Goal: Contribute content: Add original content to the website for others to see

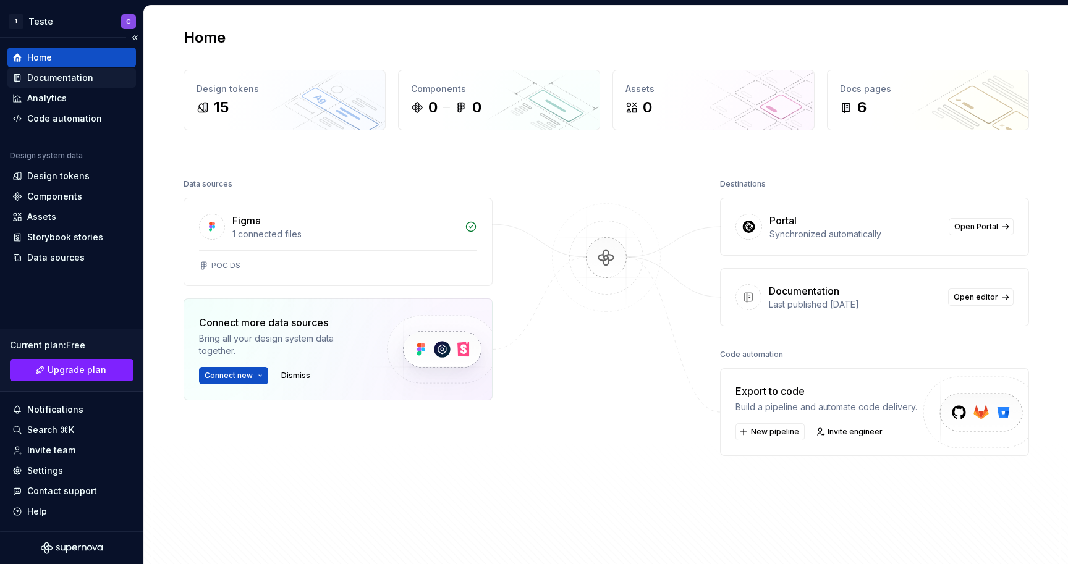
click at [97, 78] on div "Documentation" at bounding box center [71, 78] width 119 height 12
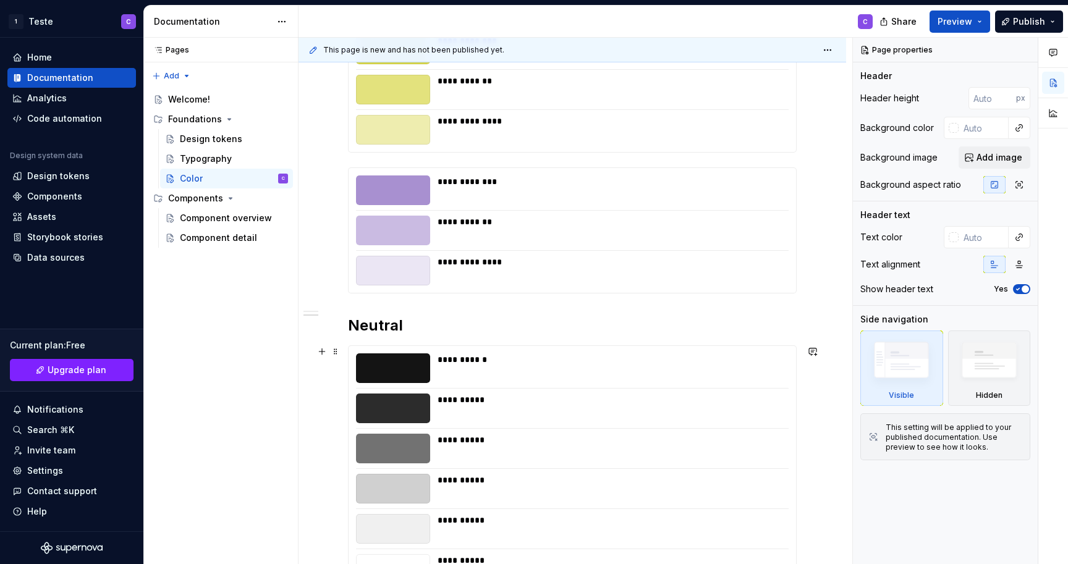
scroll to position [596, 0]
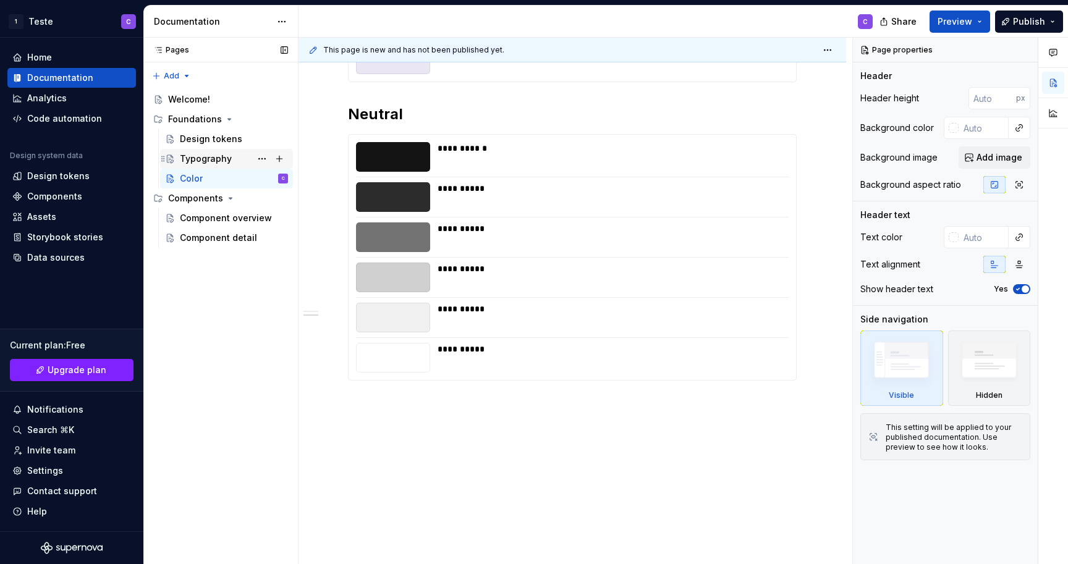
click at [251, 149] on div "Typography" at bounding box center [226, 159] width 133 height 20
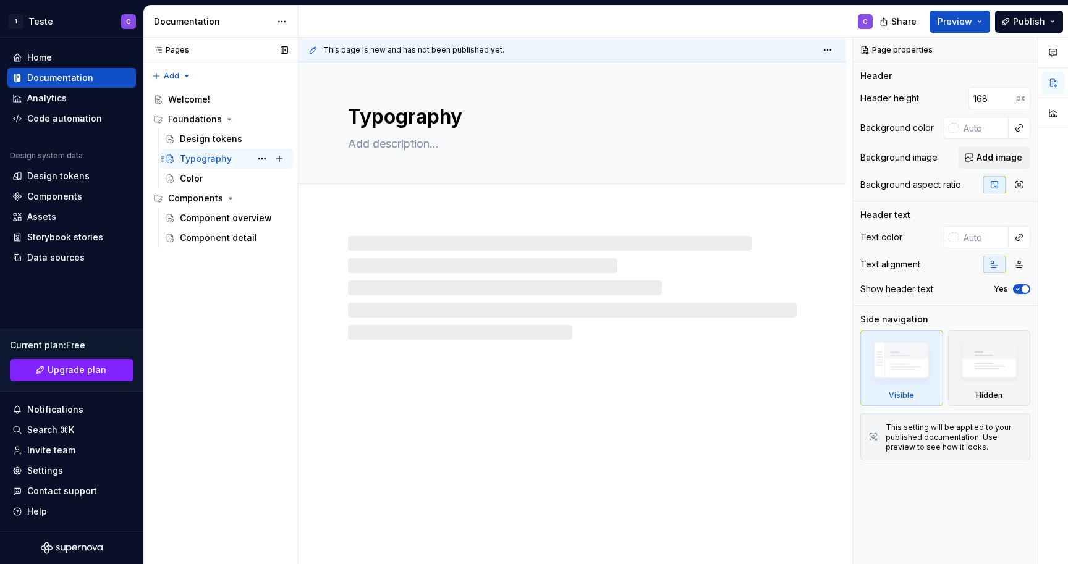
click at [226, 159] on div "Typography" at bounding box center [206, 159] width 52 height 12
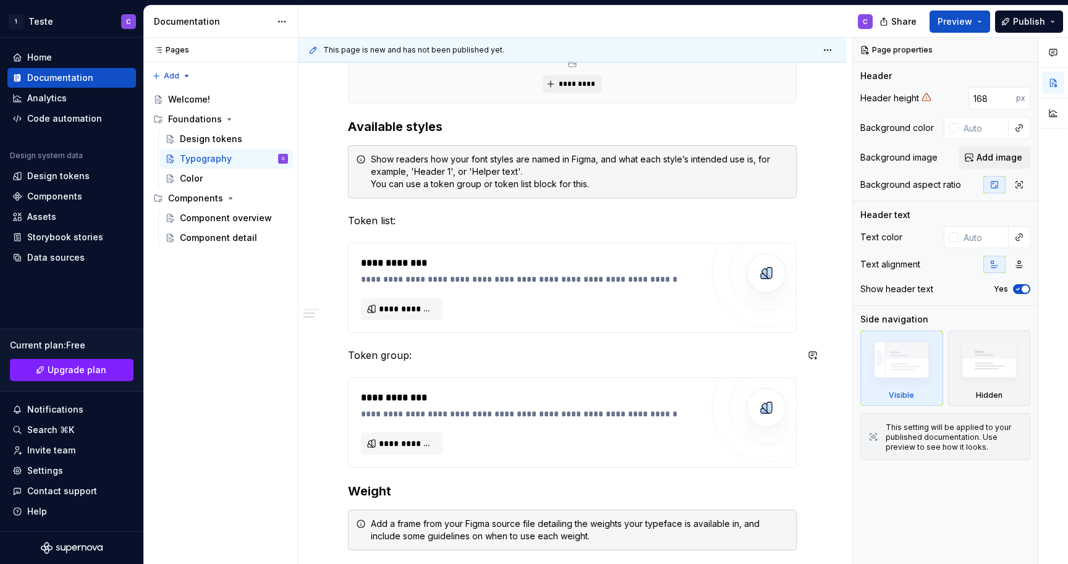
scroll to position [369, 0]
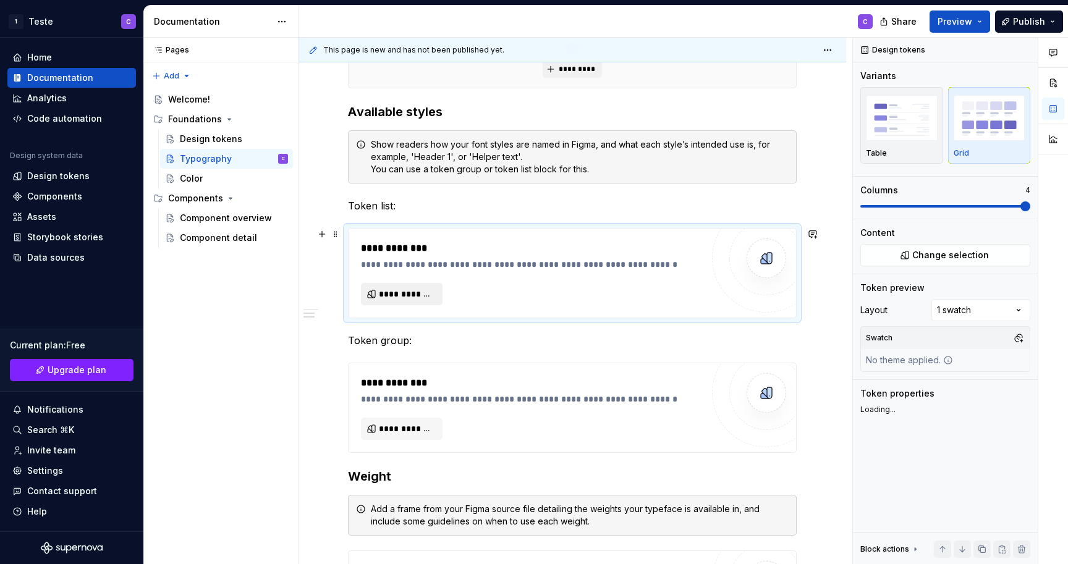
click at [417, 300] on span "**********" at bounding box center [407, 294] width 56 height 12
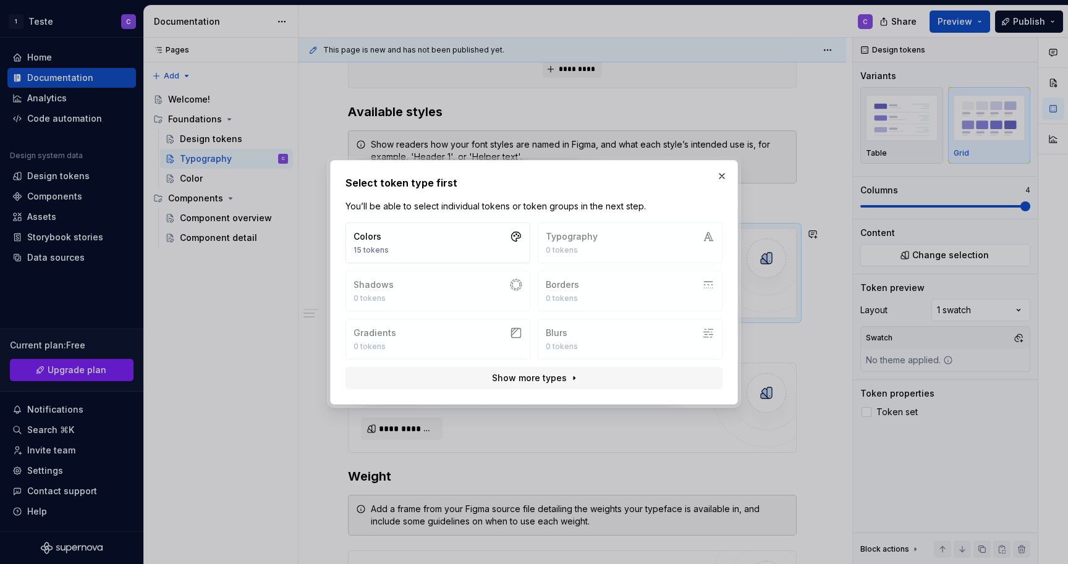
click at [692, 234] on div "Colors 15 tokens Typography 0 tokens Shadows 0 tokens Borders 0 tokens Gradient…" at bounding box center [534, 291] width 377 height 137
click at [592, 235] on div "Colors 15 tokens Typography 0 tokens Shadows 0 tokens Borders 0 tokens Gradient…" at bounding box center [534, 291] width 377 height 137
click at [595, 239] on div "Colors 15 tokens Typography 0 tokens Shadows 0 tokens Borders 0 tokens Gradient…" at bounding box center [534, 291] width 377 height 137
click at [647, 227] on div "Colors 15 tokens Typography 0 tokens Shadows 0 tokens Borders 0 tokens Gradient…" at bounding box center [534, 291] width 377 height 137
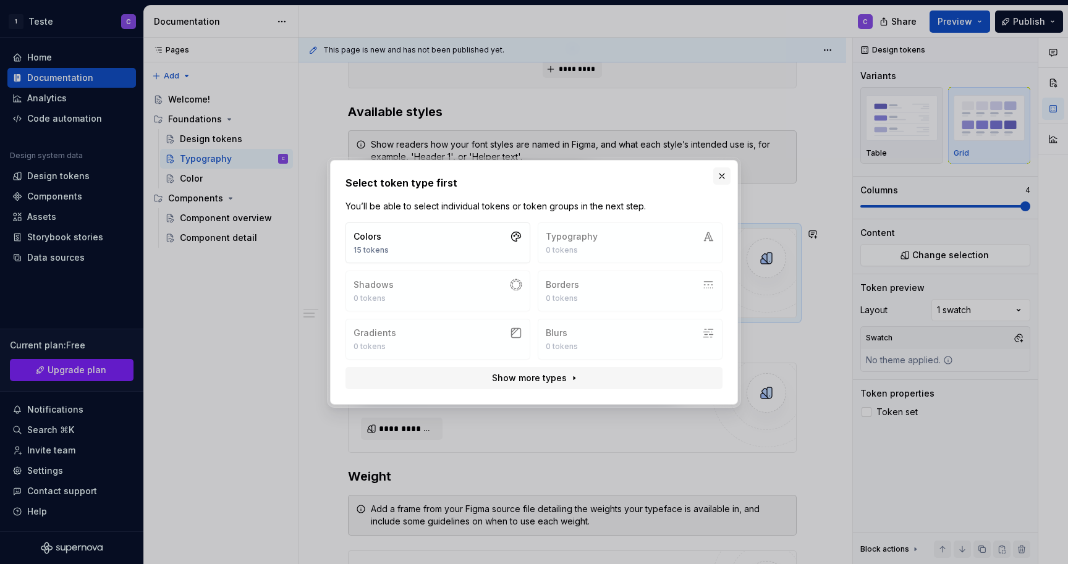
click at [723, 179] on button "button" at bounding box center [721, 175] width 17 height 17
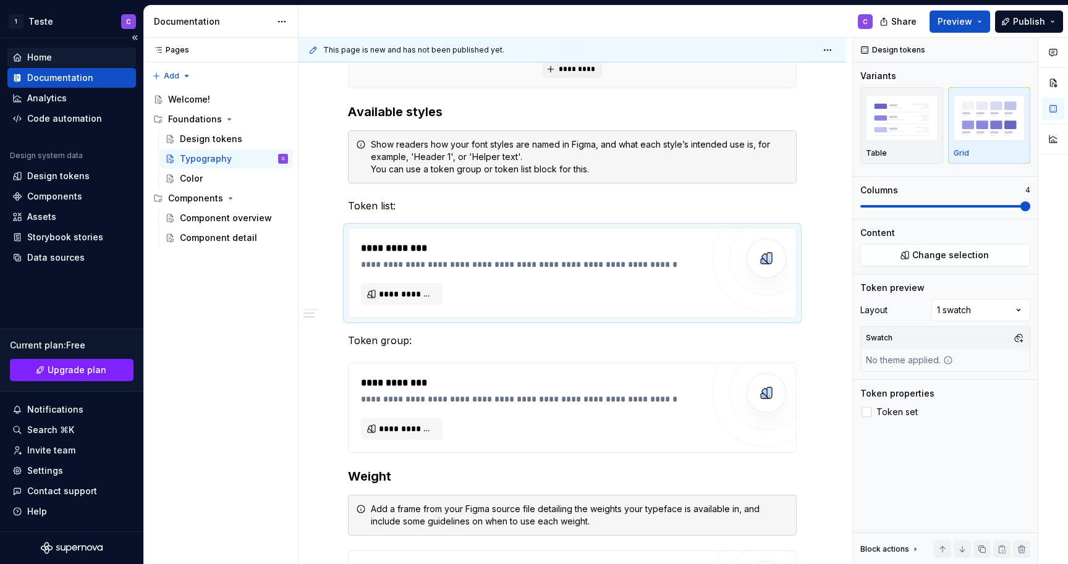
click at [56, 59] on div "Home" at bounding box center [71, 57] width 119 height 12
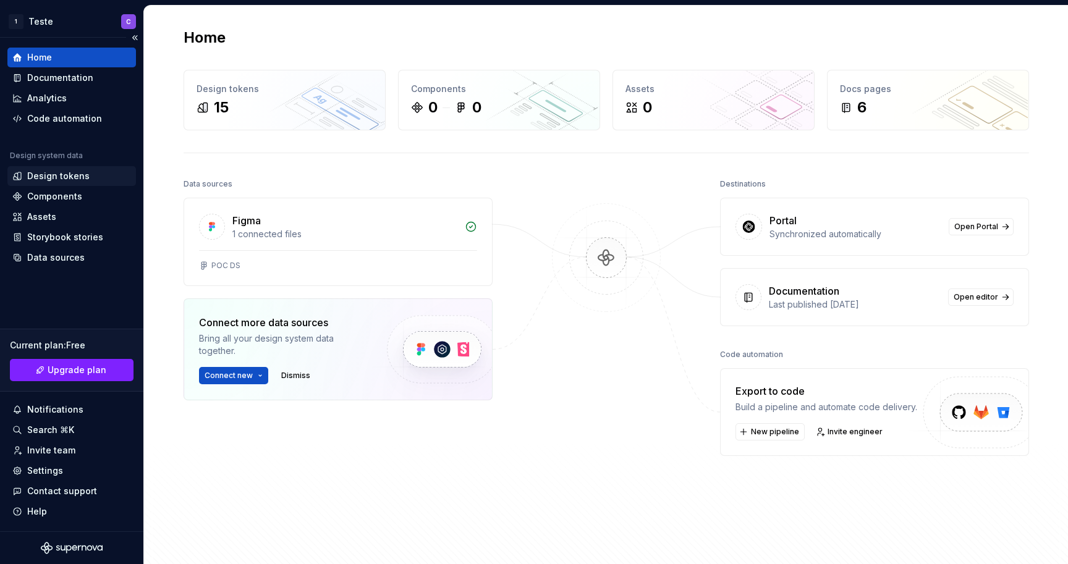
click at [67, 182] on div "Design tokens" at bounding box center [58, 176] width 62 height 12
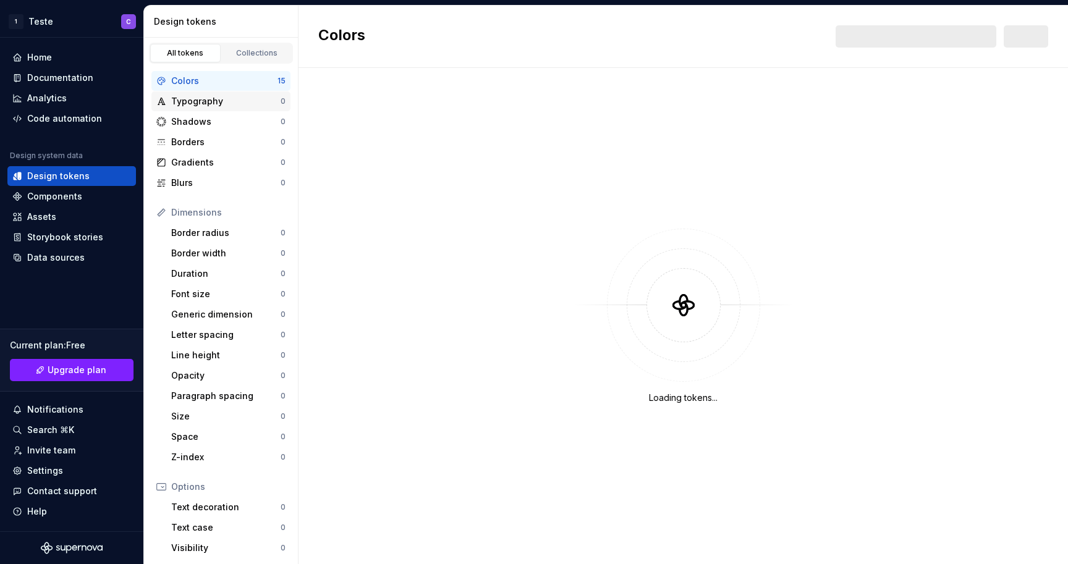
click at [219, 95] on div "Typography" at bounding box center [225, 101] width 109 height 12
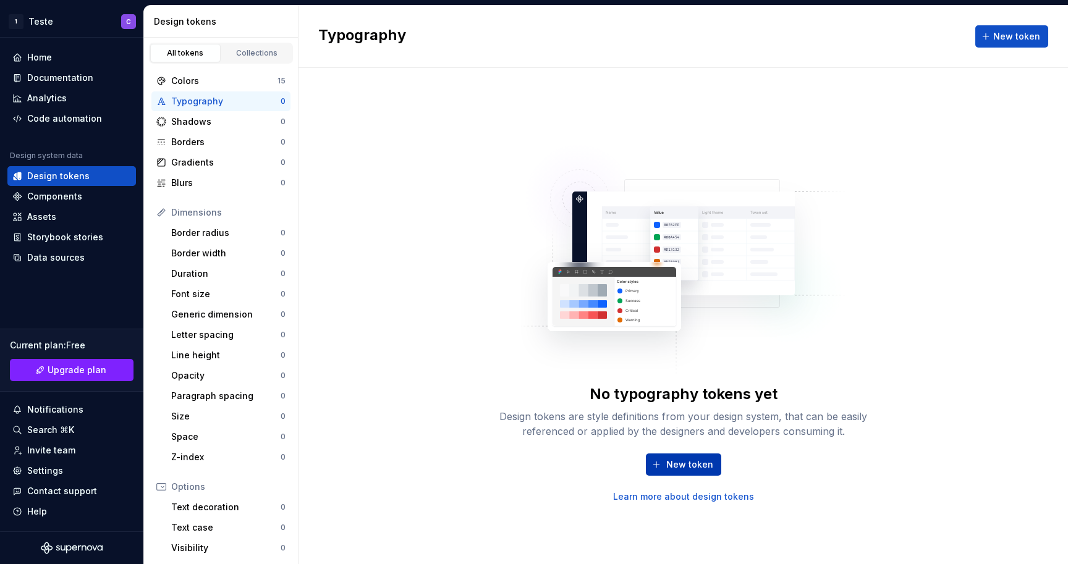
click at [705, 469] on span "New token" at bounding box center [689, 465] width 47 height 12
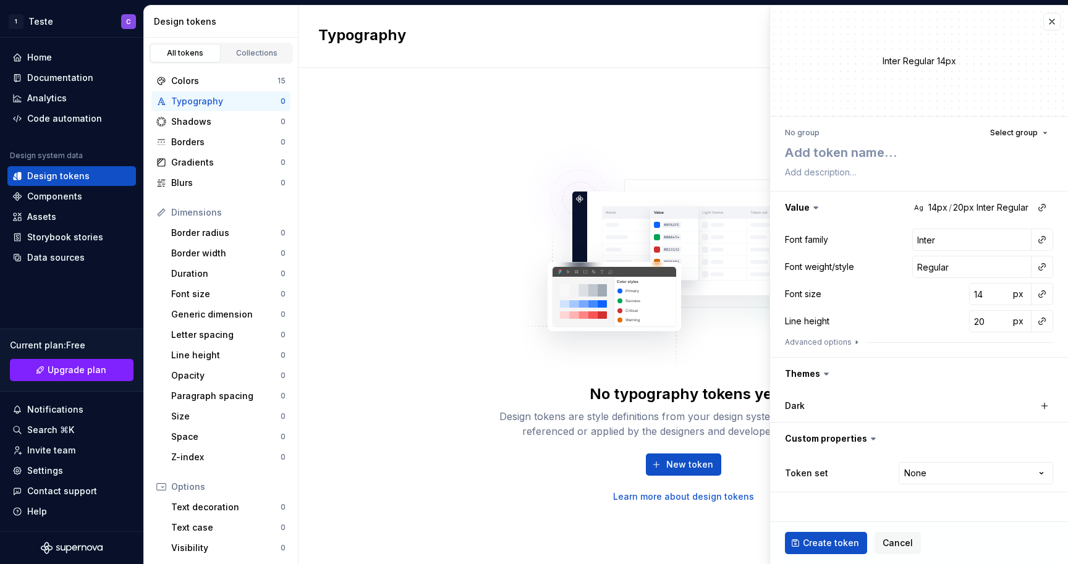
click at [615, 292] on img at bounding box center [683, 253] width 325 height 247
click at [1051, 18] on button "button" at bounding box center [1051, 21] width 17 height 17
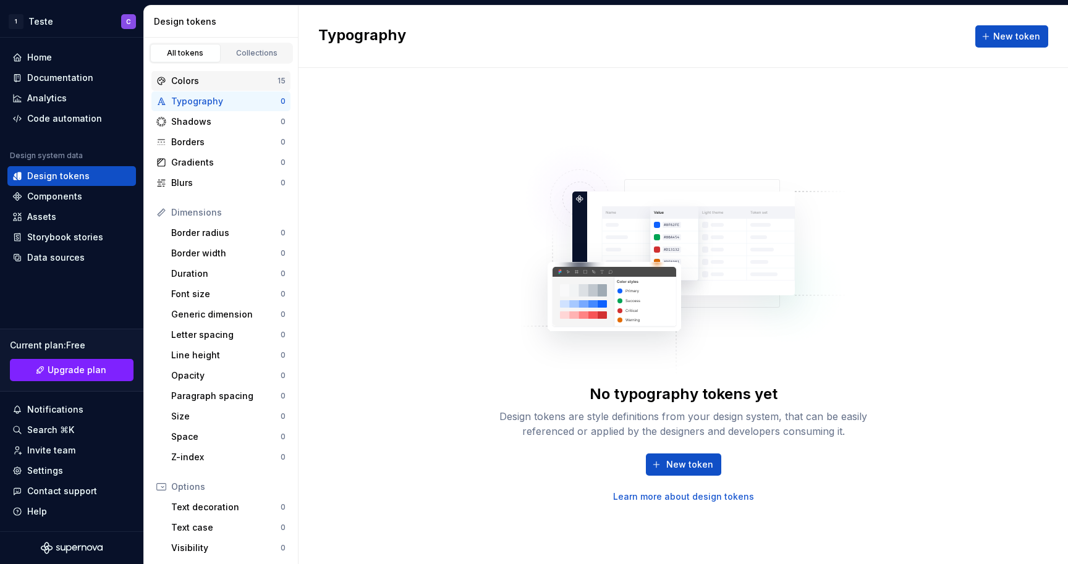
click at [207, 78] on div "Colors" at bounding box center [224, 81] width 106 height 12
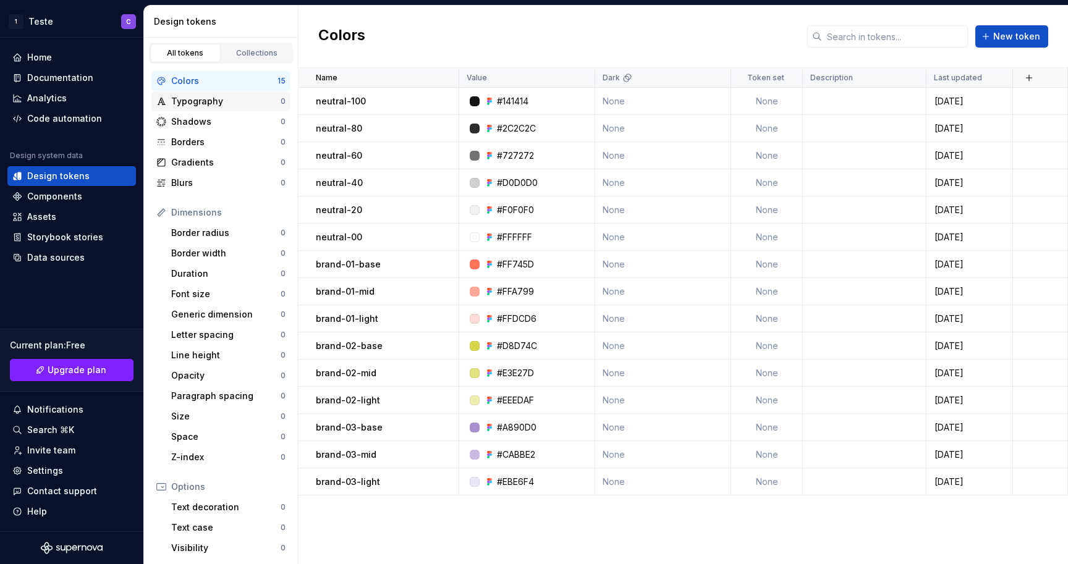
click at [202, 93] on div "Typography 0" at bounding box center [220, 101] width 139 height 20
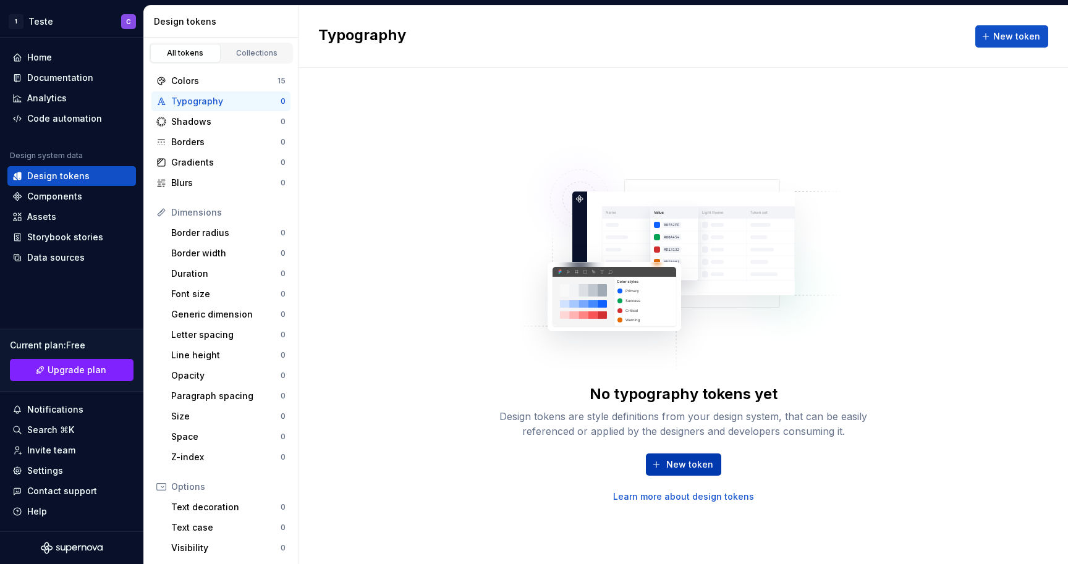
click at [659, 468] on button "New token" at bounding box center [683, 465] width 75 height 22
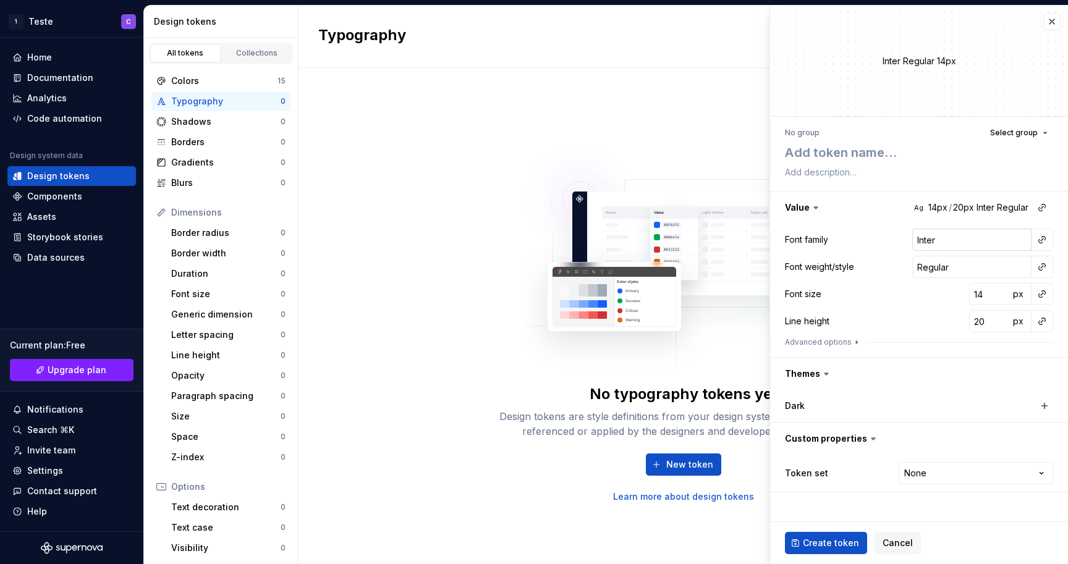
click at [1006, 239] on input "Inter" at bounding box center [971, 240] width 119 height 22
click at [852, 158] on textarea at bounding box center [916, 153] width 268 height 22
paste textarea "display-lg-regular"
type textarea "*"
type textarea "display-lg-regular"
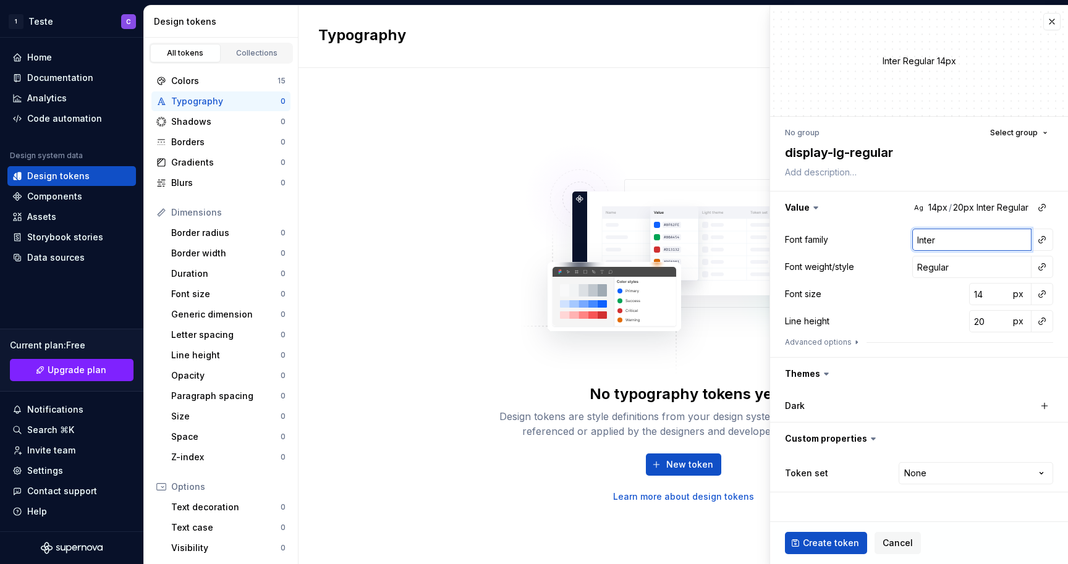
click at [990, 234] on input "Inter" at bounding box center [971, 240] width 119 height 22
click at [1038, 242] on button "button" at bounding box center [1041, 239] width 17 height 17
click at [989, 214] on html "1 Teste C Home Documentation Analytics Code automation Design system data Desig…" at bounding box center [534, 282] width 1068 height 564
click at [992, 209] on button "button" at bounding box center [919, 208] width 298 height 32
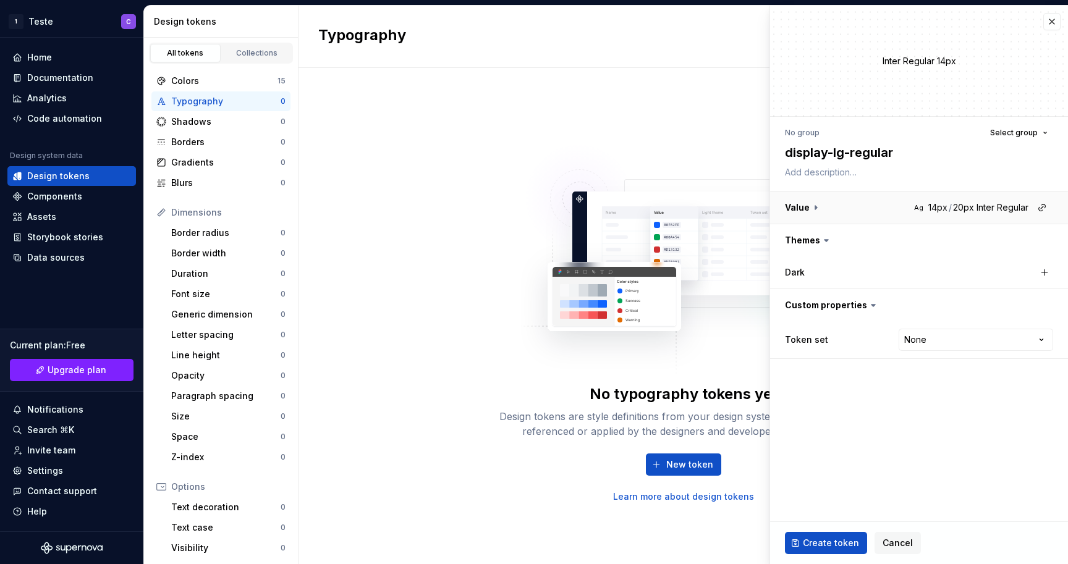
click at [992, 209] on button "button" at bounding box center [919, 208] width 298 height 32
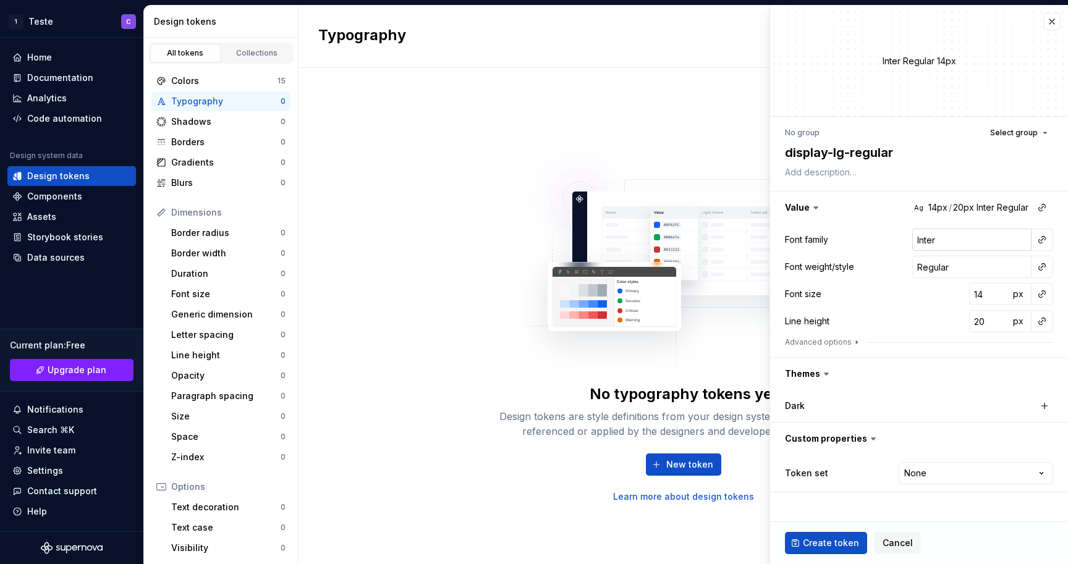
click at [941, 237] on input "Inter" at bounding box center [971, 240] width 119 height 22
type textarea "*"
type input "b"
type textarea "*"
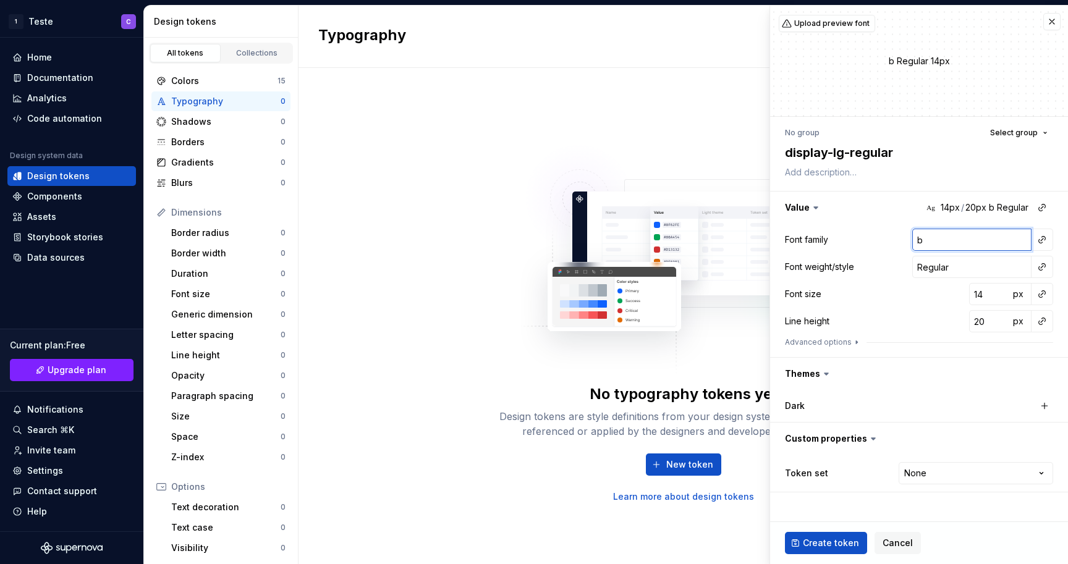
type input "ba"
type textarea "*"
type input "bar"
type textarea "*"
type input "barl"
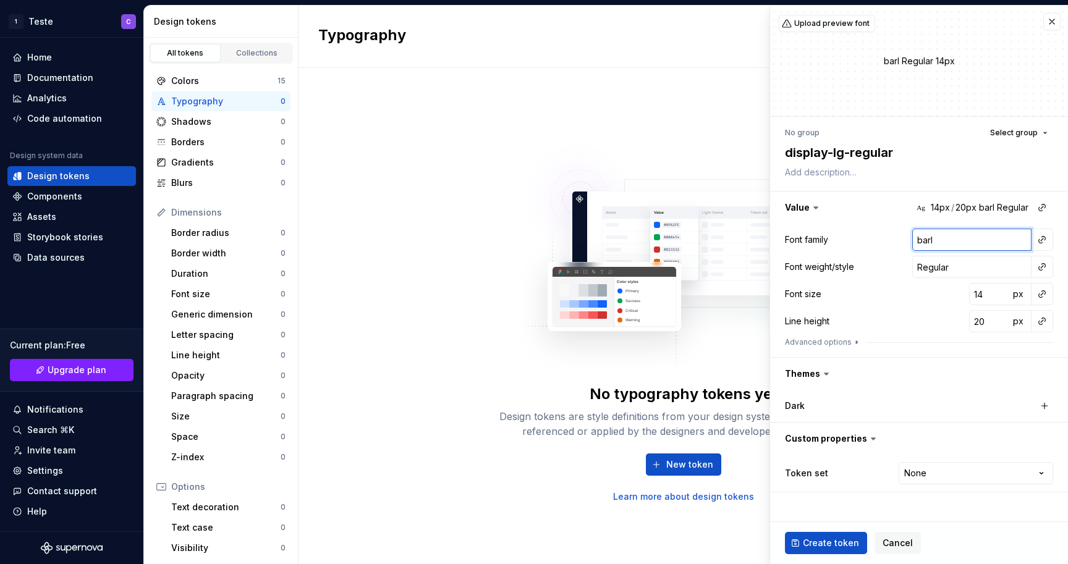
type textarea "*"
type input "barlo"
type textarea "*"
type input "[PERSON_NAME]"
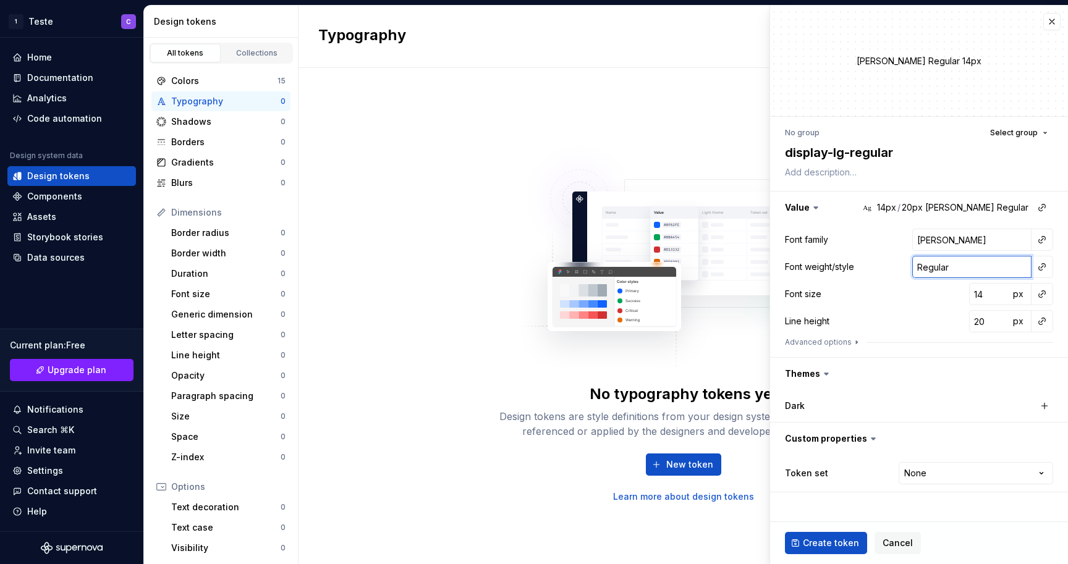
click at [972, 263] on input "Regular" at bounding box center [971, 267] width 119 height 22
drag, startPoint x: 924, startPoint y: 242, endPoint x: 912, endPoint y: 241, distance: 12.4
click at [912, 241] on div "Font family [PERSON_NAME]" at bounding box center [919, 240] width 268 height 22
type textarea "*"
type input "[PERSON_NAME]"
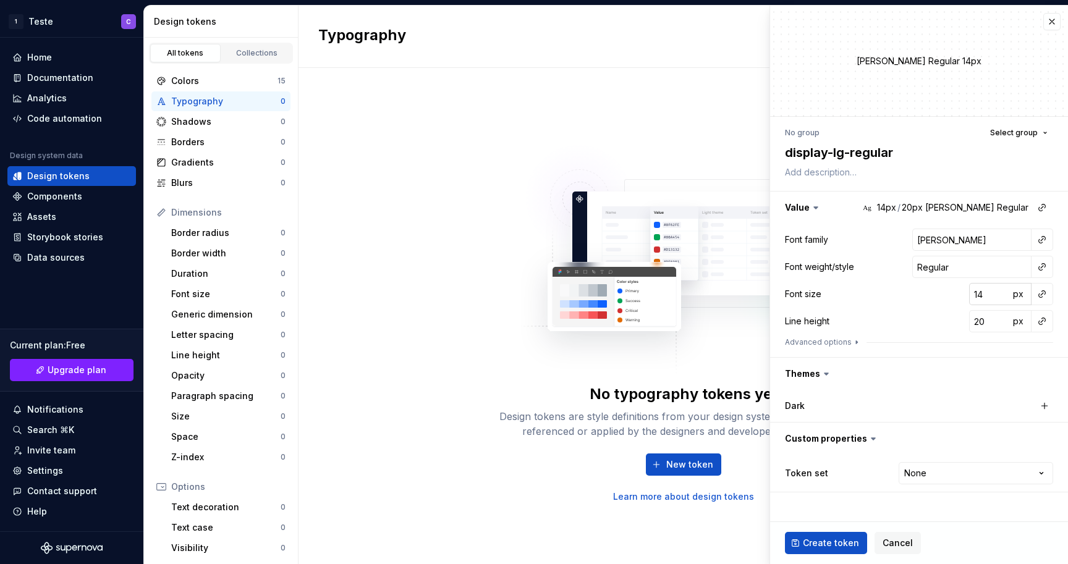
click at [985, 294] on input "14" at bounding box center [989, 294] width 40 height 22
type textarea "*"
type input "7"
type textarea "*"
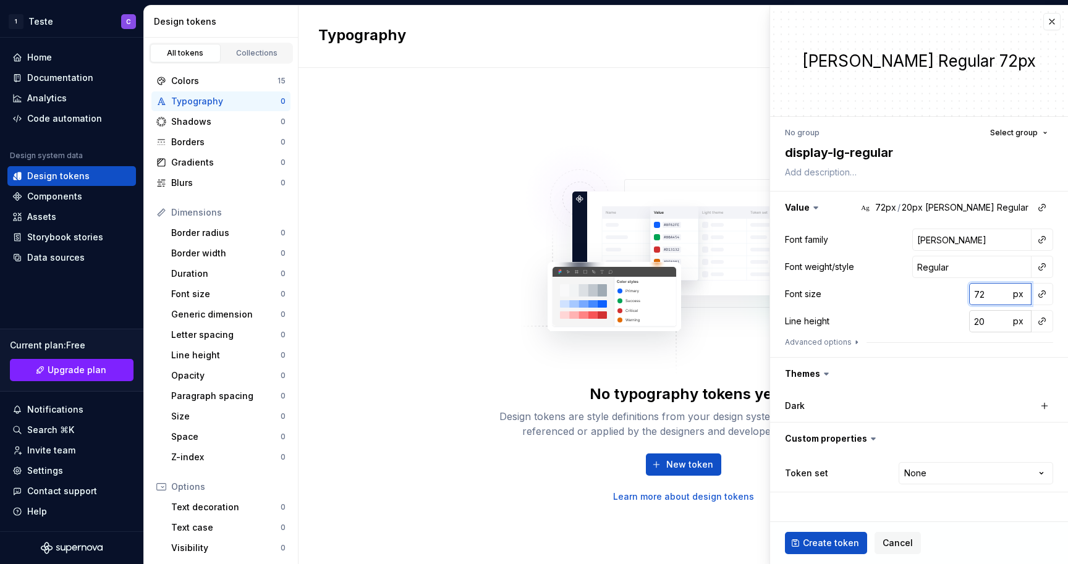
type input "72"
click at [982, 320] on input "20" at bounding box center [989, 321] width 40 height 22
type textarea "*"
type input "1"
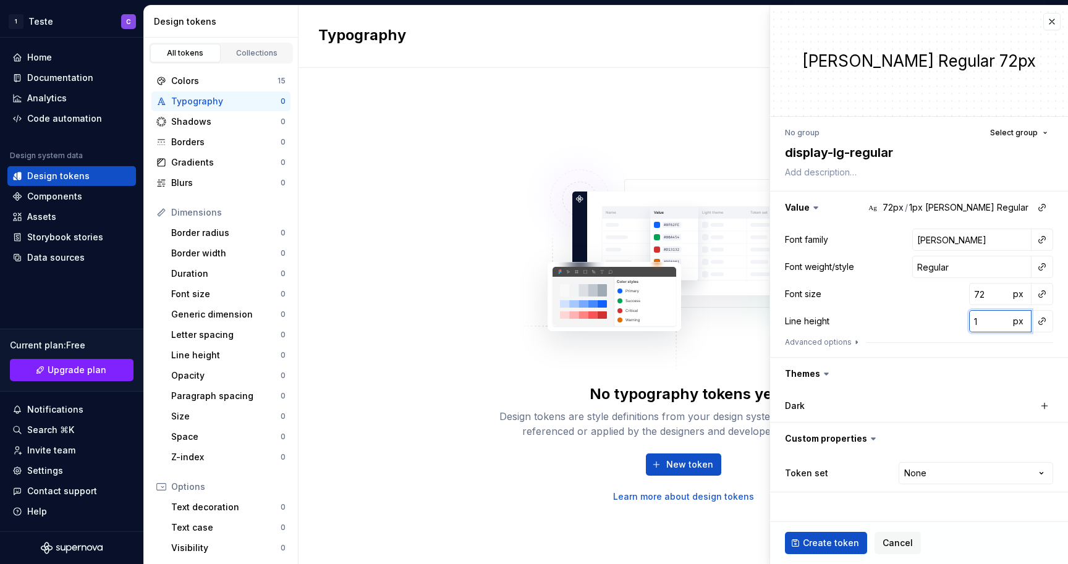
type textarea "*"
type input "10"
type textarea "*"
type input "108"
click at [841, 539] on span "Create token" at bounding box center [831, 543] width 56 height 12
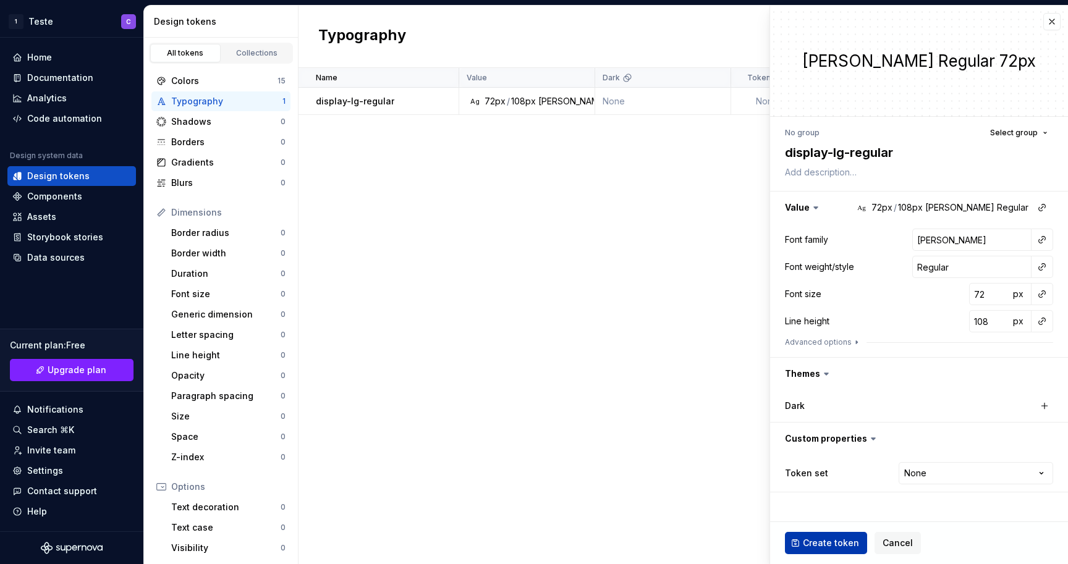
type textarea "*"
type input "Inter"
type input "14"
type input "20"
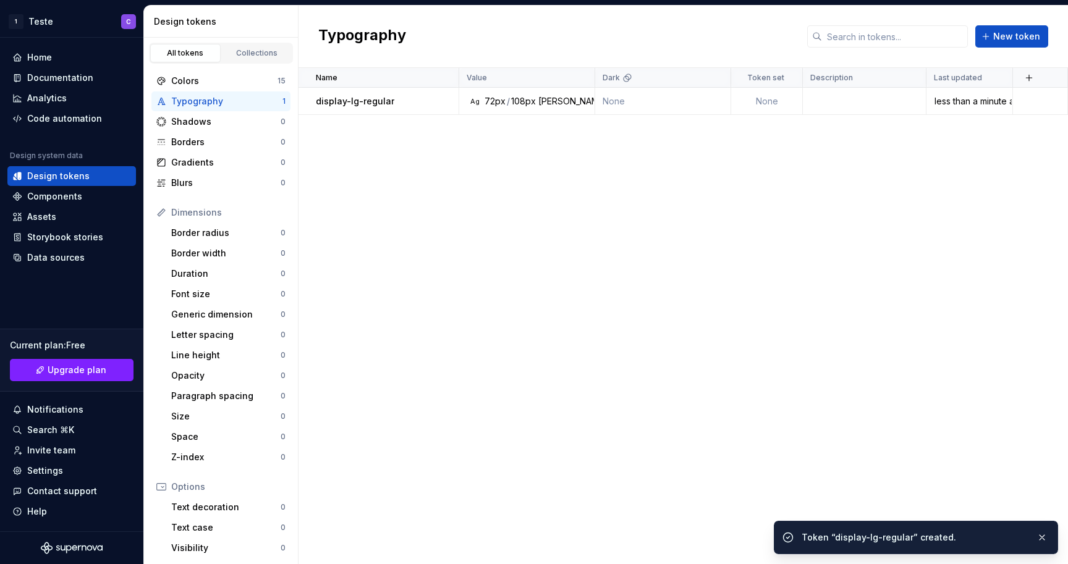
click at [551, 288] on div "Name Value Dark Token set Description Last updated display-lg-regular Ag 72px /…" at bounding box center [683, 316] width 769 height 496
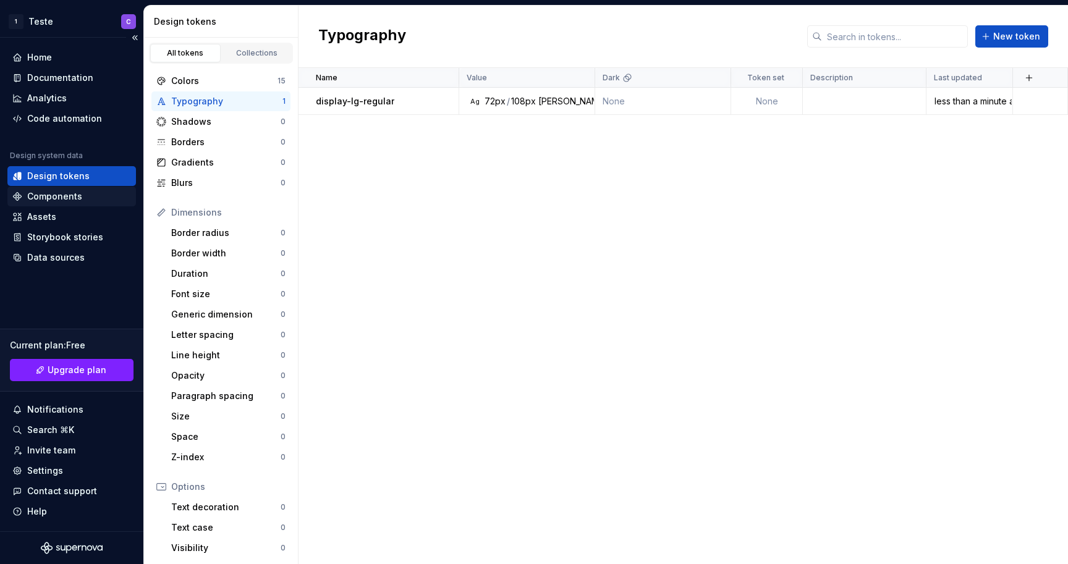
click at [80, 198] on div "Components" at bounding box center [71, 196] width 119 height 12
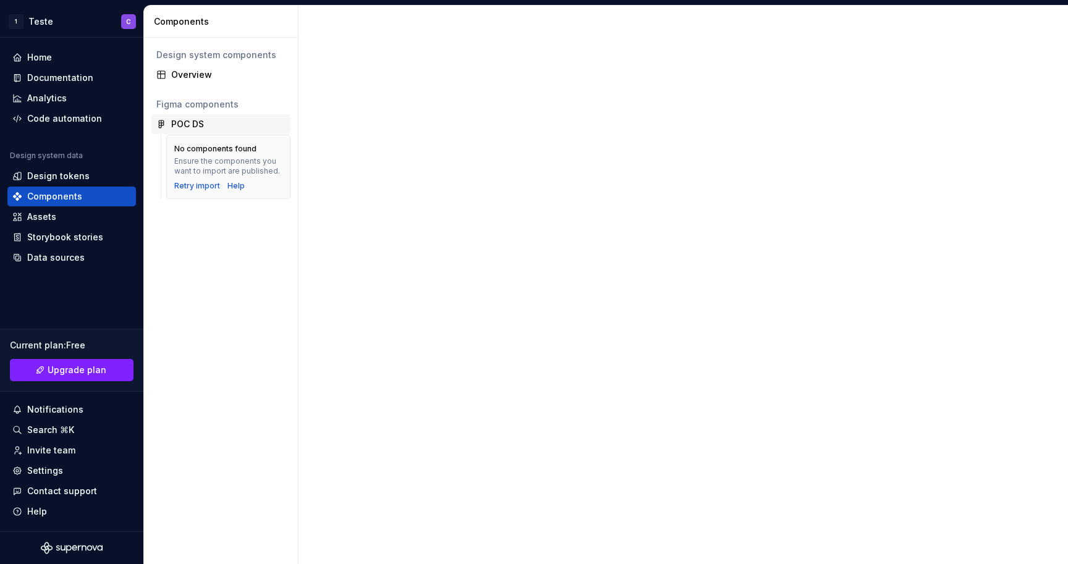
click at [193, 126] on div "POC DS" at bounding box center [187, 124] width 33 height 12
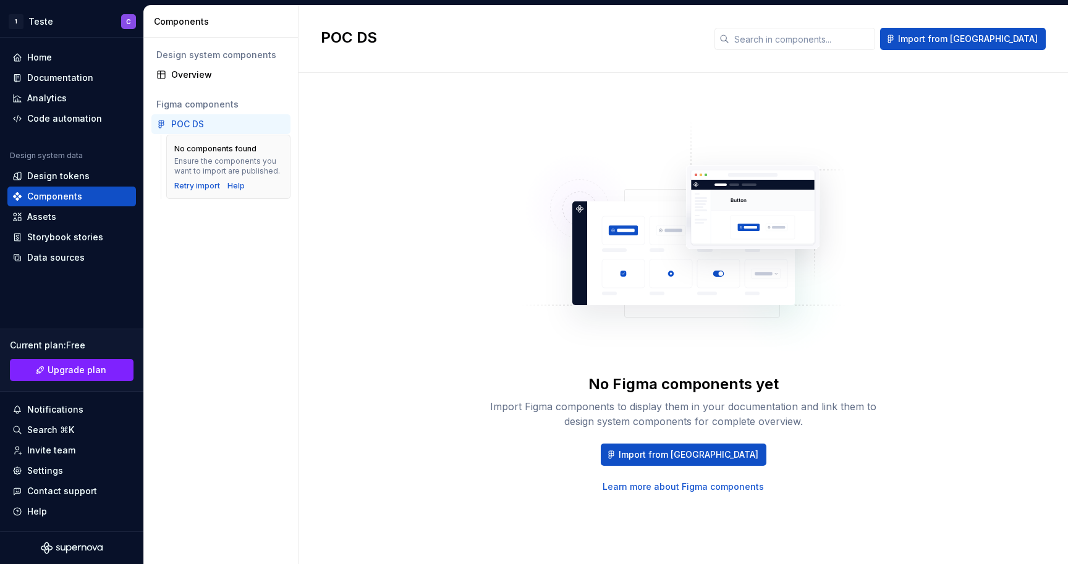
click at [242, 115] on div "POC DS" at bounding box center [220, 124] width 139 height 20
click at [219, 74] on div "Overview" at bounding box center [228, 75] width 114 height 12
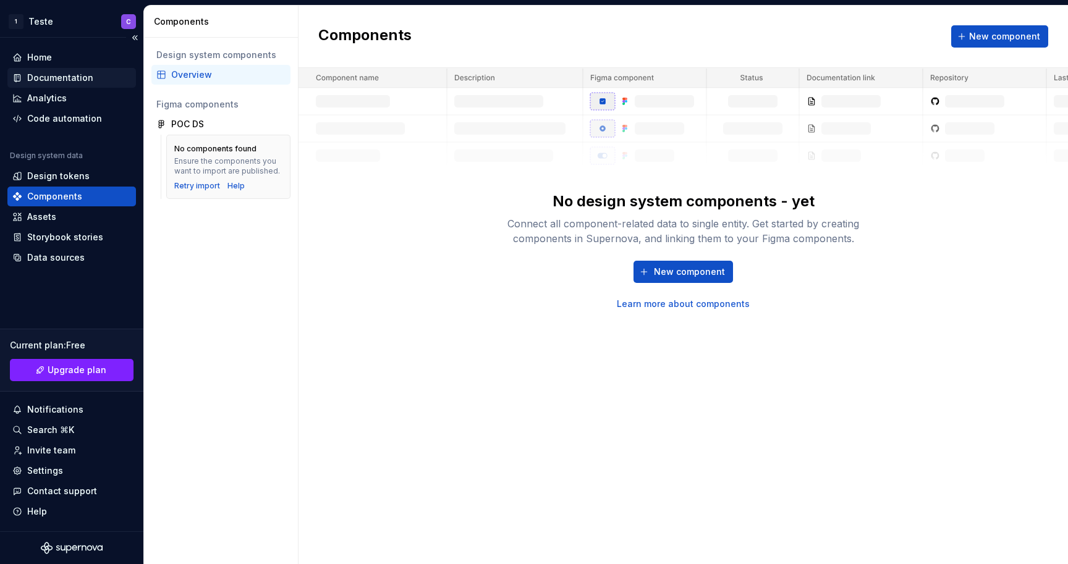
click at [55, 74] on div "Documentation" at bounding box center [60, 78] width 66 height 12
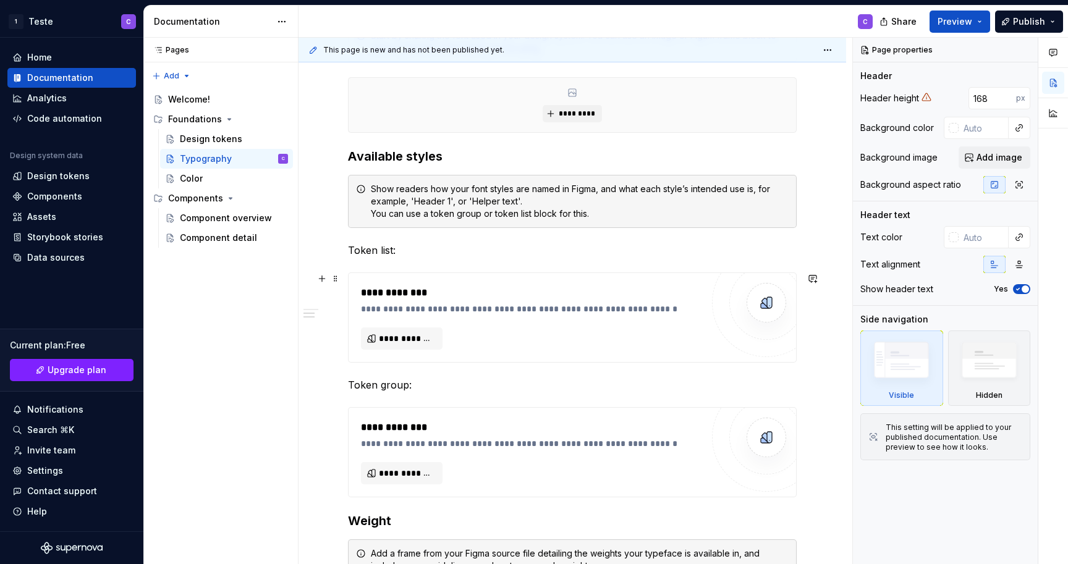
scroll to position [329, 0]
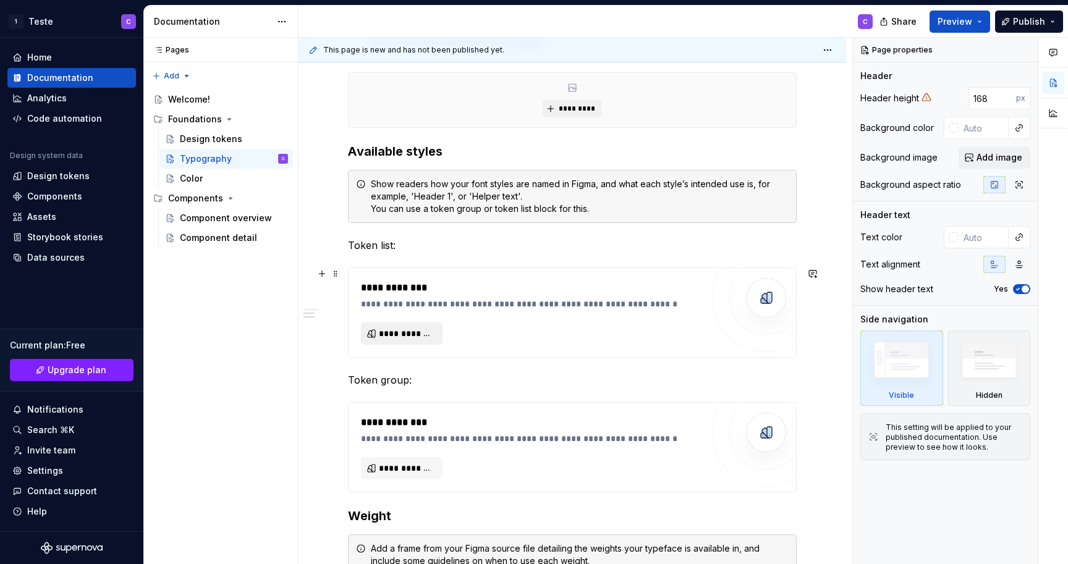
click at [430, 338] on span "**********" at bounding box center [407, 334] width 56 height 12
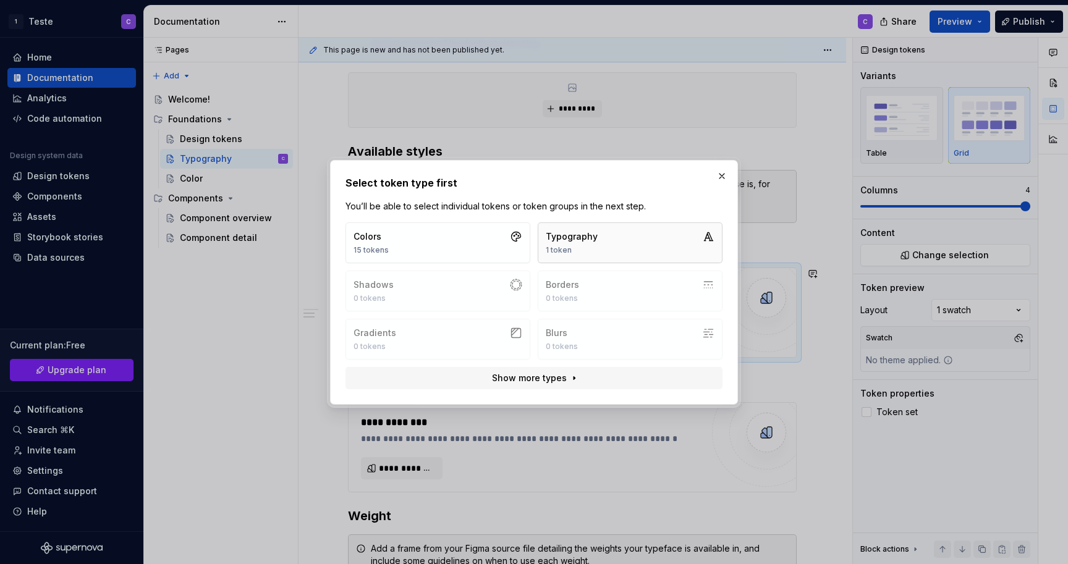
click at [625, 239] on button "Typography 1 token" at bounding box center [630, 243] width 185 height 41
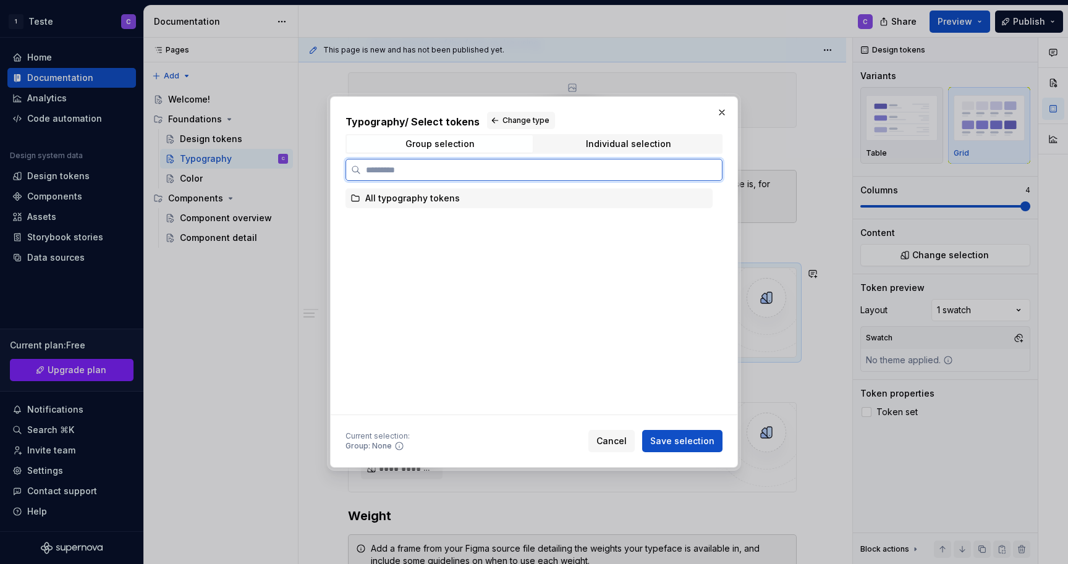
click at [428, 201] on div "All typography tokens" at bounding box center [412, 198] width 95 height 12
click at [442, 203] on div "All typography tokens" at bounding box center [412, 198] width 95 height 12
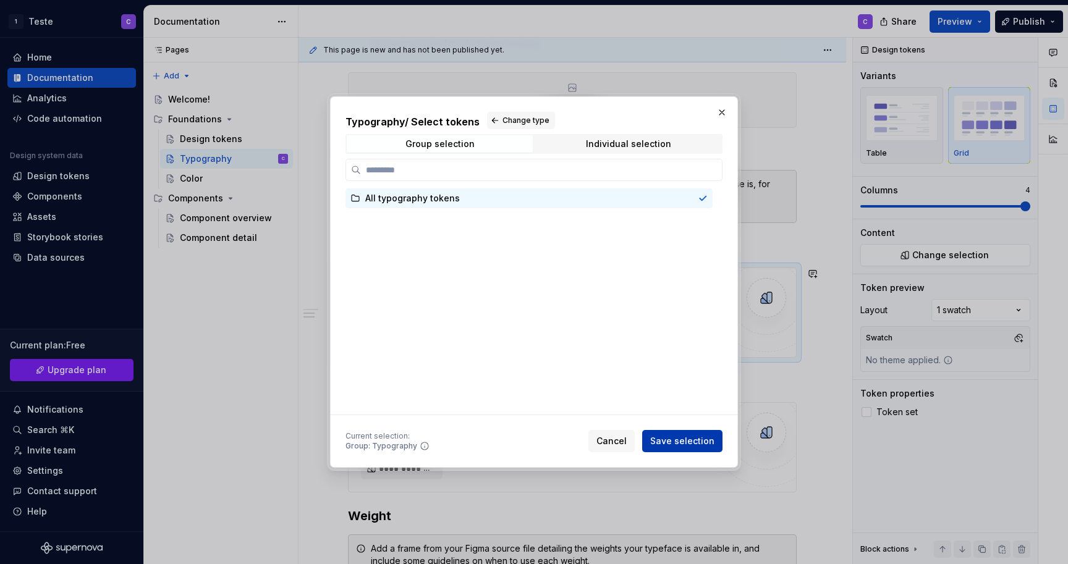
click at [664, 441] on span "Save selection" at bounding box center [682, 441] width 64 height 12
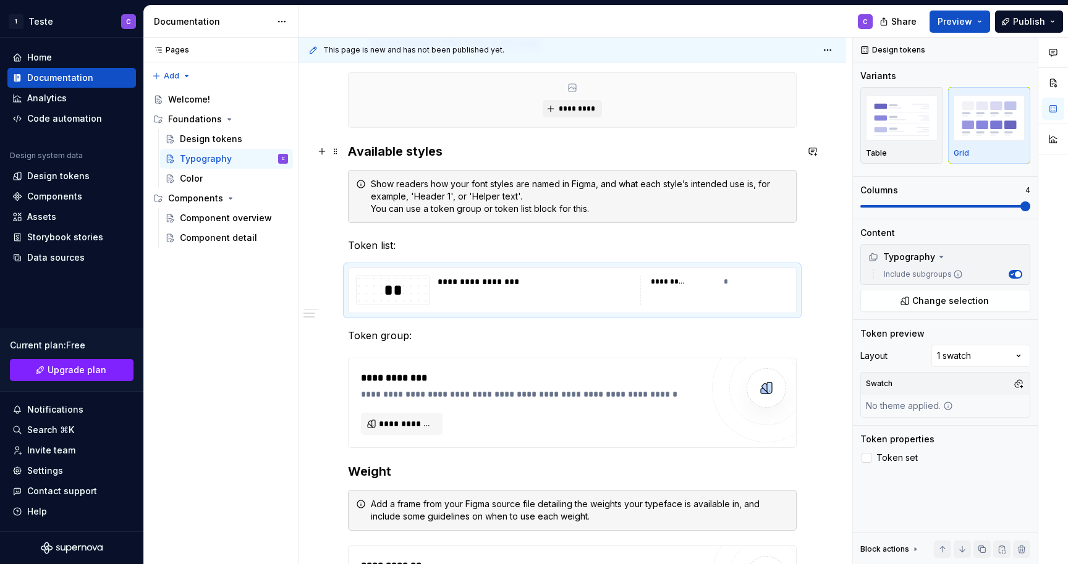
click at [645, 148] on h3 "Available styles" at bounding box center [572, 151] width 449 height 17
click at [465, 293] on div "**********" at bounding box center [535, 291] width 195 height 30
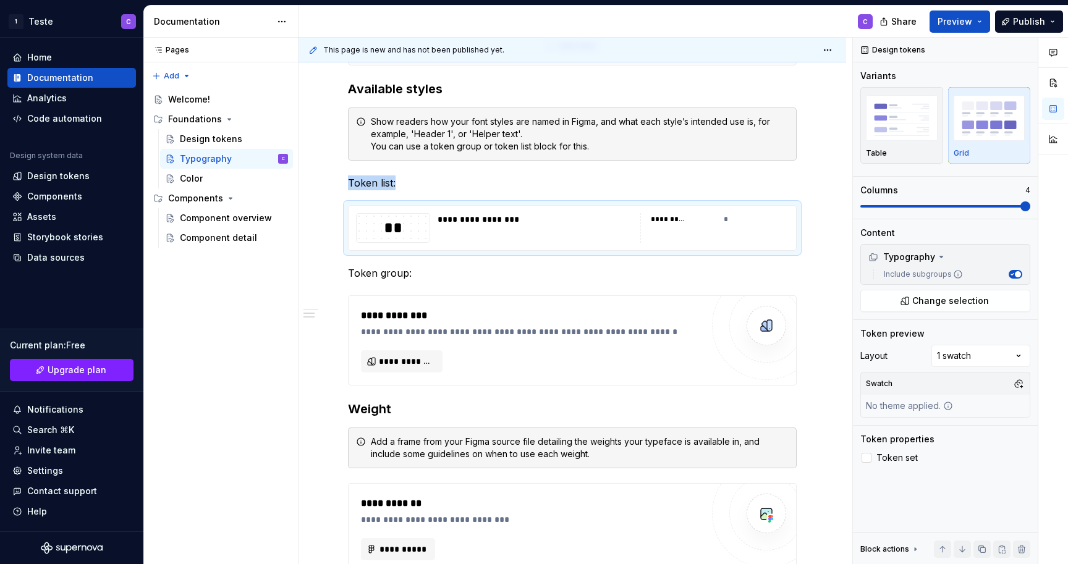
scroll to position [148, 0]
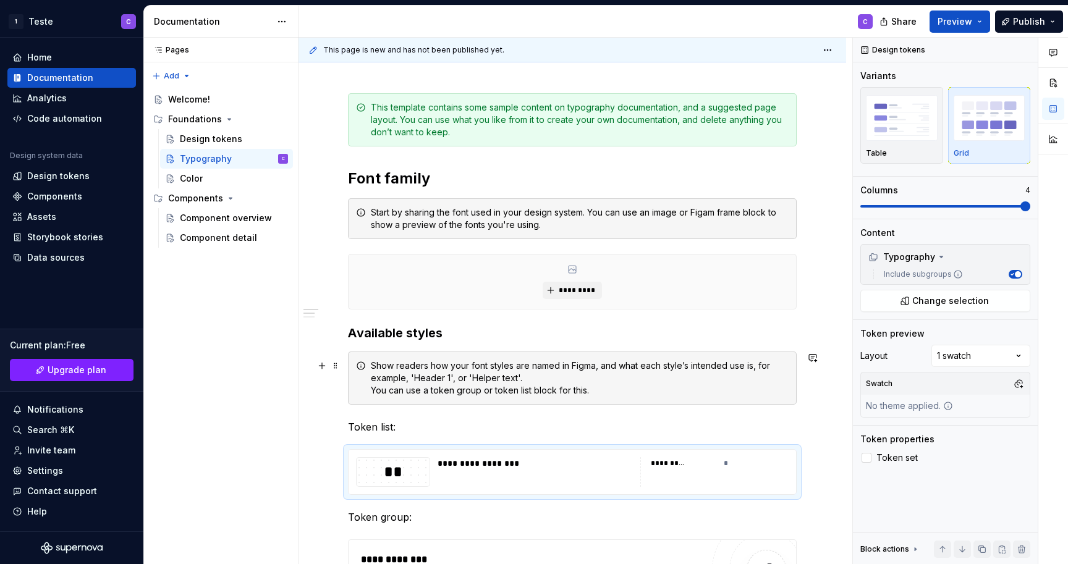
click at [449, 370] on div "Show readers how your font styles are named in Figma, and what each style’s int…" at bounding box center [580, 378] width 418 height 37
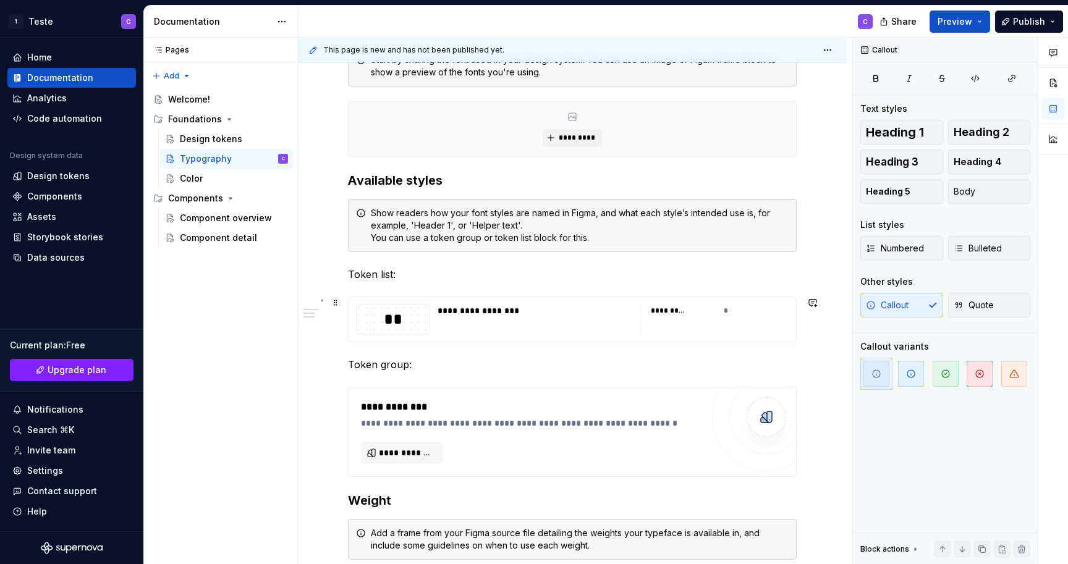
scroll to position [353, 0]
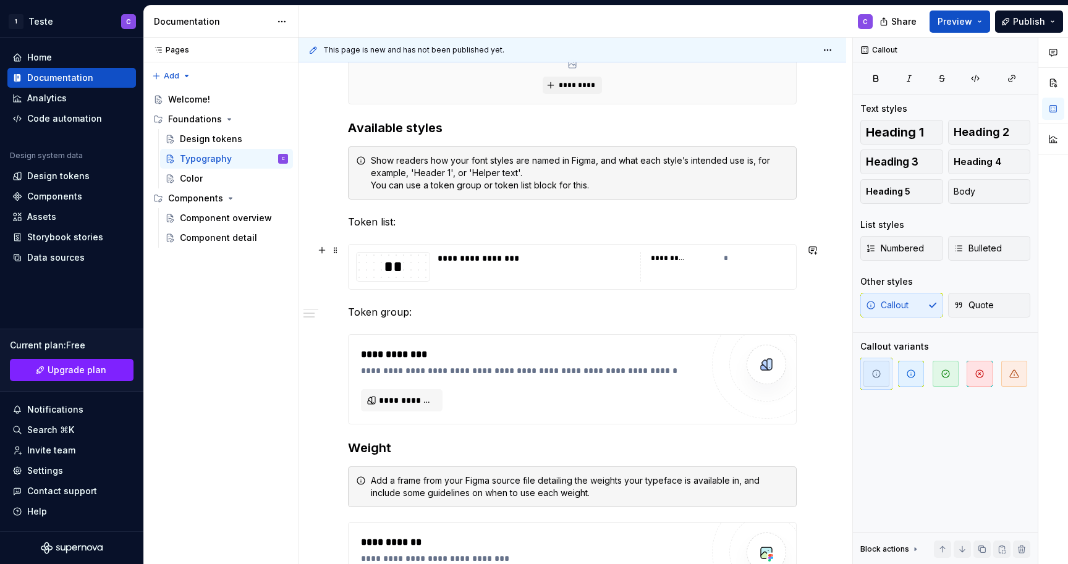
click at [806, 276] on div "**********" at bounding box center [573, 433] width 548 height 1150
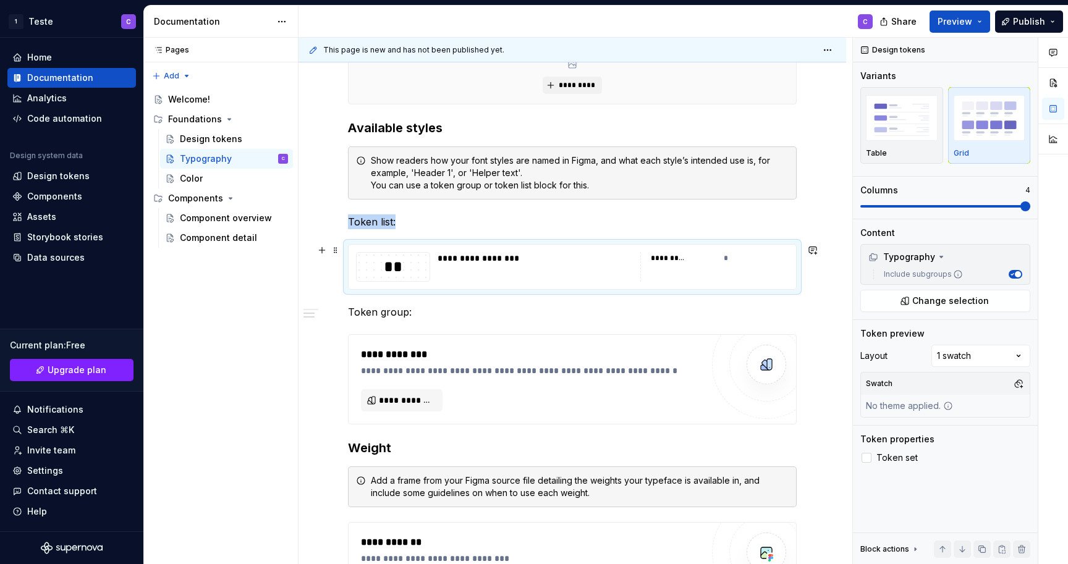
click at [470, 264] on div "**********" at bounding box center [535, 258] width 195 height 12
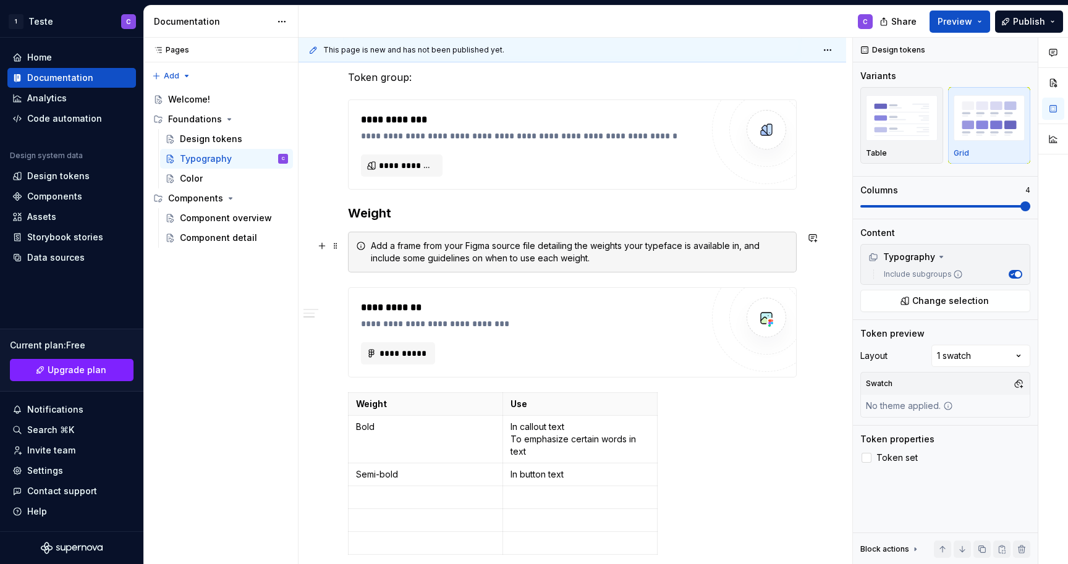
scroll to position [588, 0]
click at [895, 142] on div "button" at bounding box center [902, 118] width 72 height 51
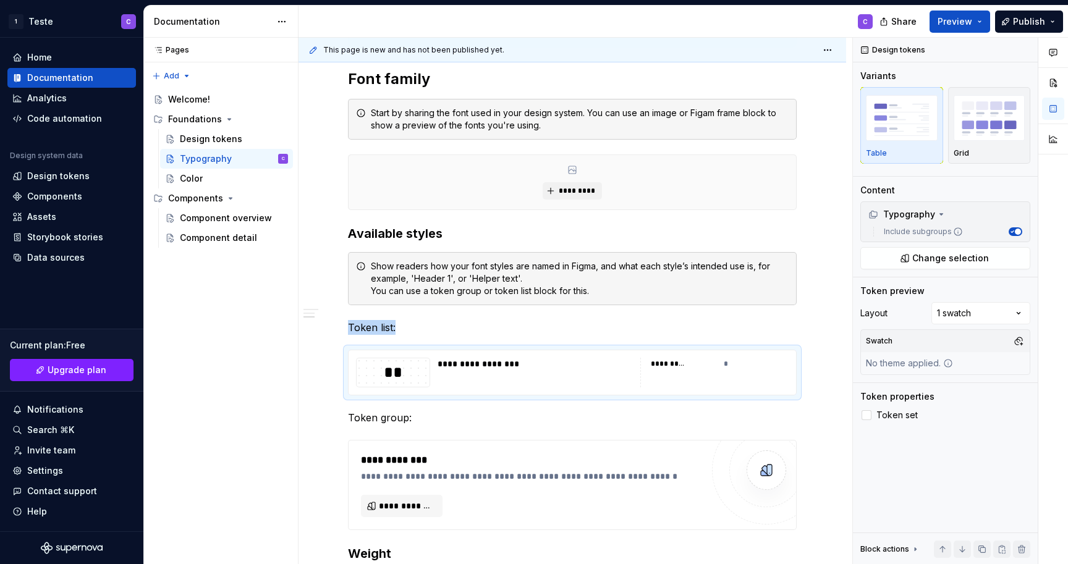
scroll to position [233, 0]
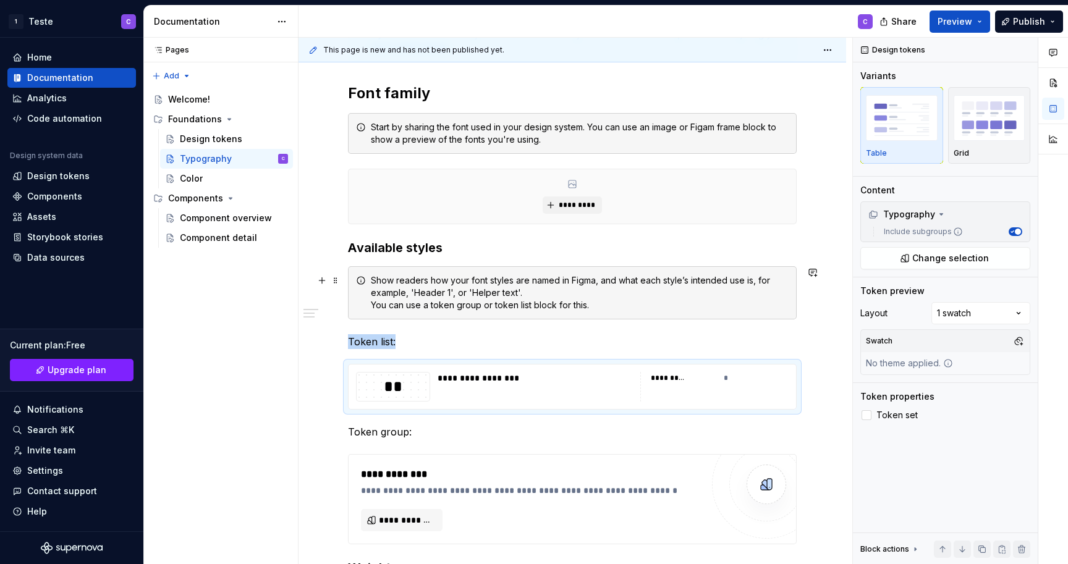
click at [826, 291] on div "**********" at bounding box center [573, 553] width 548 height 1150
click at [823, 341] on div "**********" at bounding box center [573, 553] width 548 height 1150
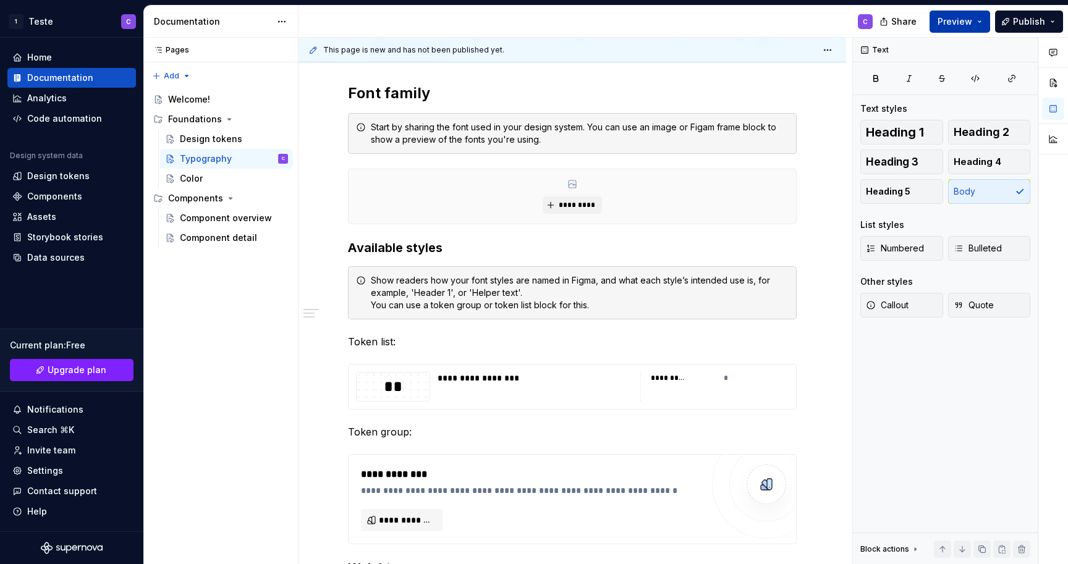
click at [971, 29] on button "Preview" at bounding box center [960, 22] width 61 height 22
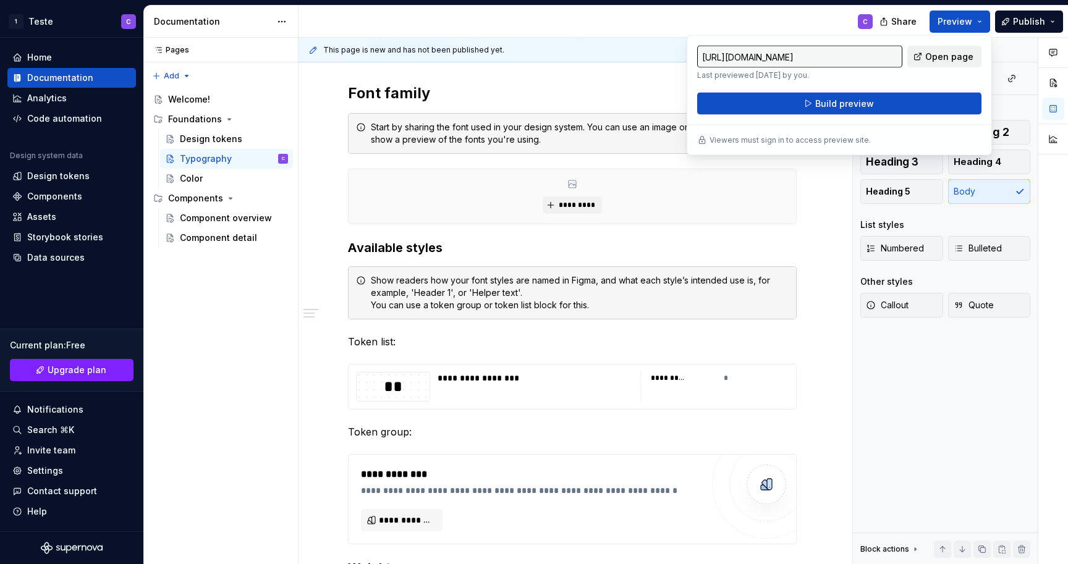
click at [926, 57] on link "Open page" at bounding box center [944, 57] width 74 height 22
type textarea "*"
